Goal: Information Seeking & Learning: Understand process/instructions

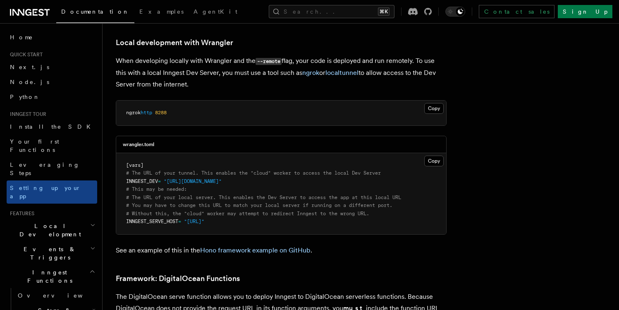
scroll to position [1691, 0]
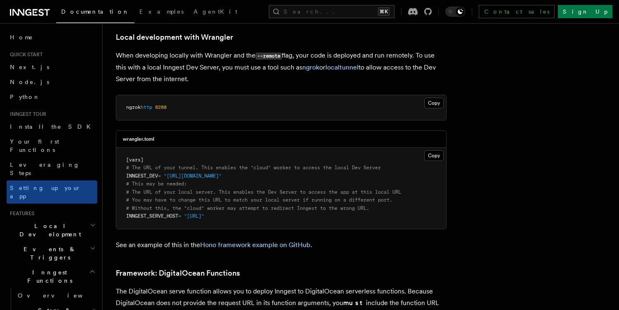
click at [191, 197] on span "# You may have to change this URL to match your local server if running on a di…" at bounding box center [259, 200] width 266 height 6
click at [272, 162] on pre "[vars] # The URL of your tunnel. This enables the "cloud" worker to access the …" at bounding box center [281, 188] width 330 height 81
click at [292, 189] on span "# The URL of your local server. This enables the Dev Server to access the app a…" at bounding box center [263, 192] width 275 height 6
click at [283, 162] on pre "[vars] # The URL of your tunnel. This enables the "cloud" worker to access the …" at bounding box center [281, 188] width 330 height 81
click at [299, 189] on span "# The URL of your local server. This enables the Dev Server to access the app a…" at bounding box center [263, 192] width 275 height 6
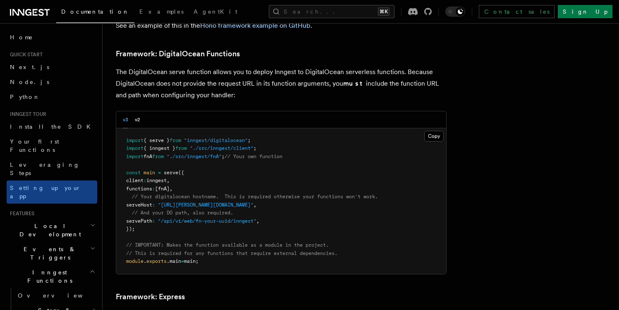
scroll to position [1927, 0]
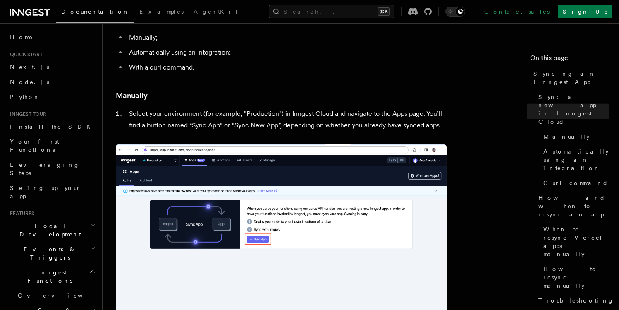
scroll to position [108, 0]
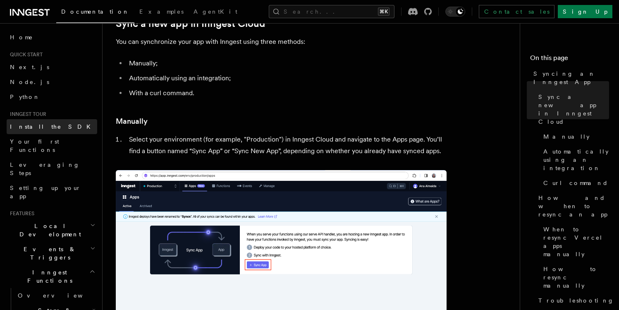
click at [39, 122] on span "Install the SDK" at bounding box center [53, 126] width 86 height 8
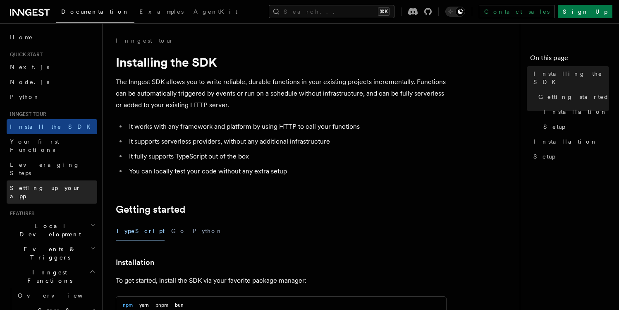
click at [50, 184] on span "Setting up your app" at bounding box center [45, 191] width 71 height 15
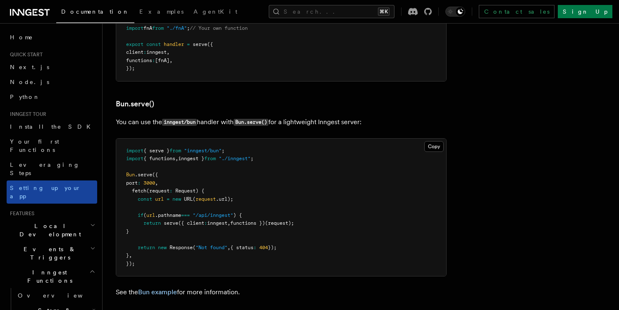
scroll to position [921, 0]
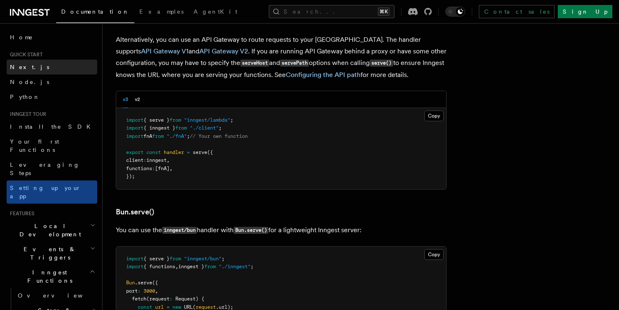
click at [38, 68] on link "Next.js" at bounding box center [52, 67] width 91 height 15
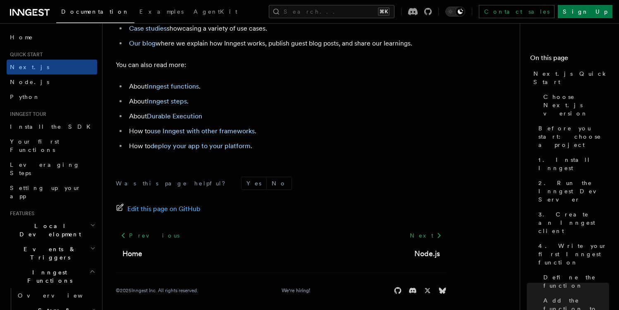
scroll to position [5263, 0]
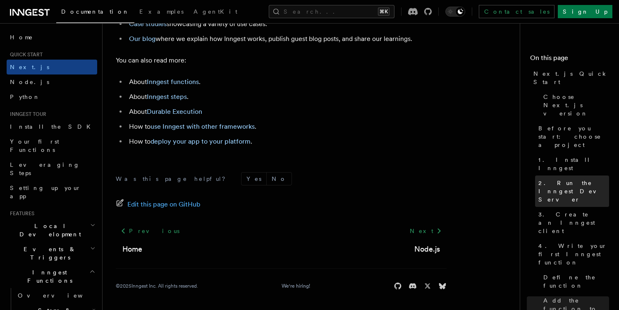
click at [555, 179] on span "2. Run the Inngest Dev Server" at bounding box center [573, 191] width 71 height 25
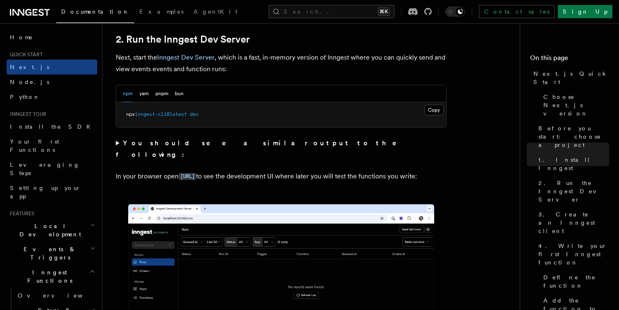
scroll to position [574, 0]
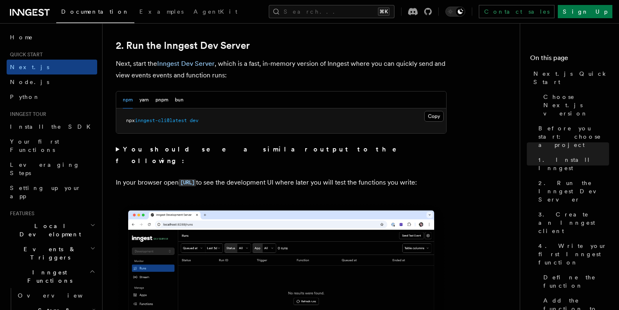
click at [309, 177] on p "In your browser open http://localhost:8288 to see the development UI where late…" at bounding box center [281, 183] width 331 height 12
